Goal: Task Accomplishment & Management: Manage account settings

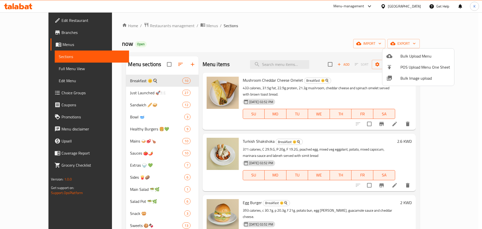
click at [217, 39] on div at bounding box center [241, 114] width 482 height 229
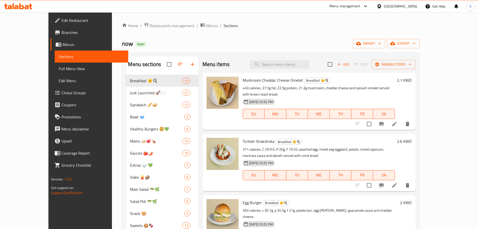
click at [63, 43] on span "Menus" at bounding box center [94, 44] width 62 height 6
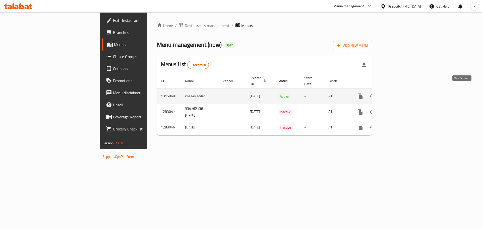
click at [399, 93] on icon "enhanced table" at bounding box center [396, 96] width 6 height 6
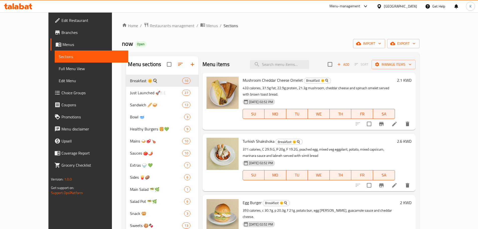
click at [409, 6] on div "[GEOGRAPHIC_DATA]" at bounding box center [400, 7] width 33 height 6
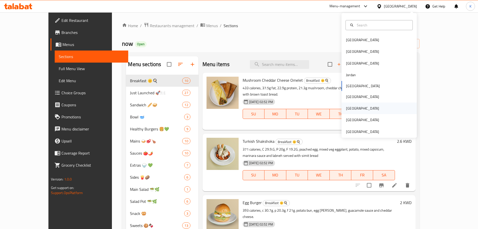
click at [351, 106] on div "[GEOGRAPHIC_DATA]" at bounding box center [362, 108] width 33 height 6
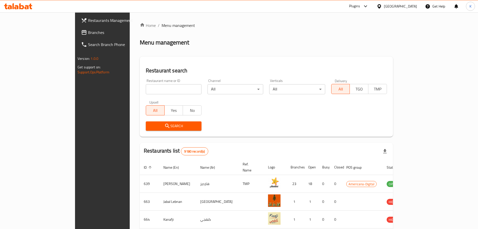
click at [88, 33] on span "Branches" at bounding box center [119, 32] width 63 height 6
